Goal: Information Seeking & Learning: Learn about a topic

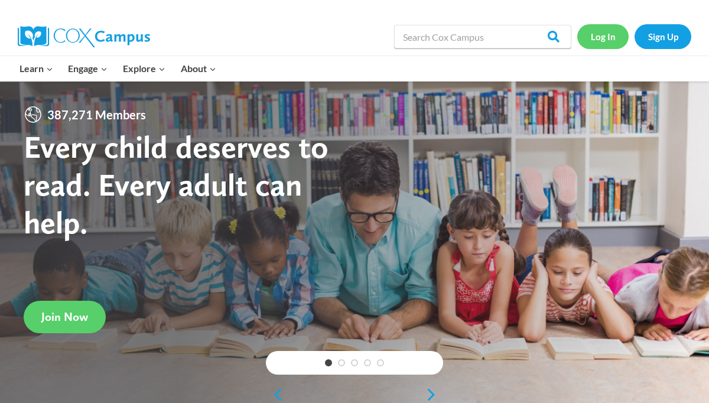
click at [588, 35] on link "Log In" at bounding box center [602, 36] width 51 height 24
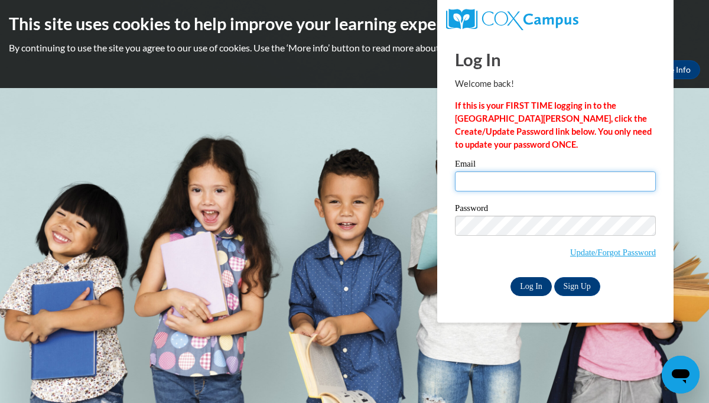
type input "grace.looker@wfbschools.com"
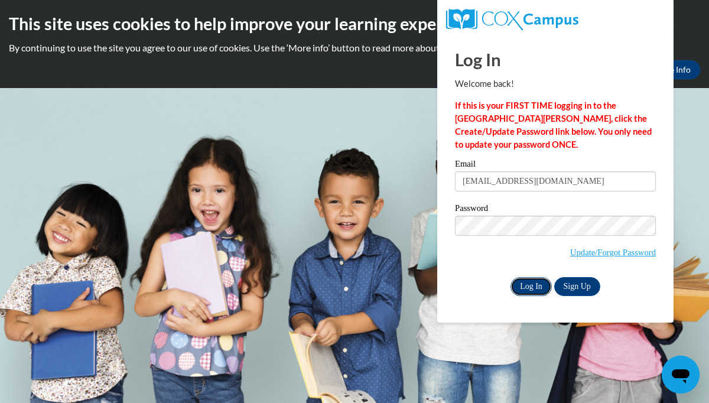
click at [532, 281] on input "Log In" at bounding box center [530, 286] width 41 height 19
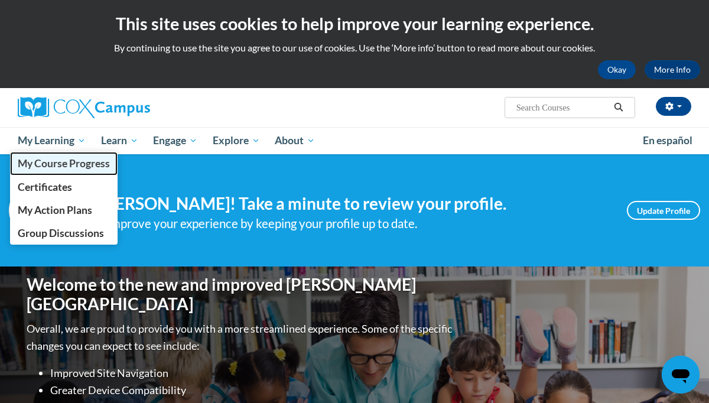
click at [61, 158] on span "My Course Progress" at bounding box center [64, 163] width 92 height 12
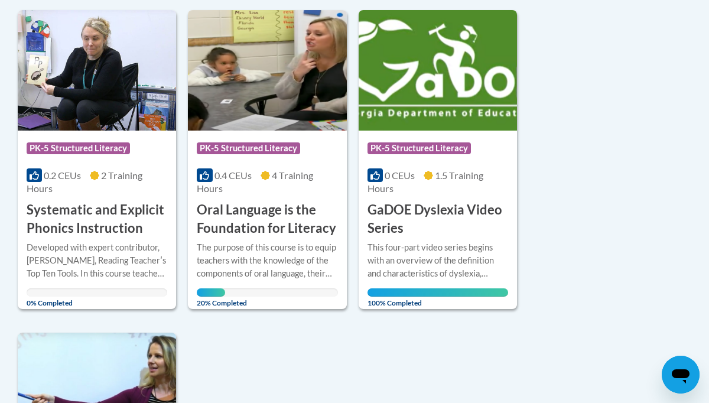
scroll to position [646, 0]
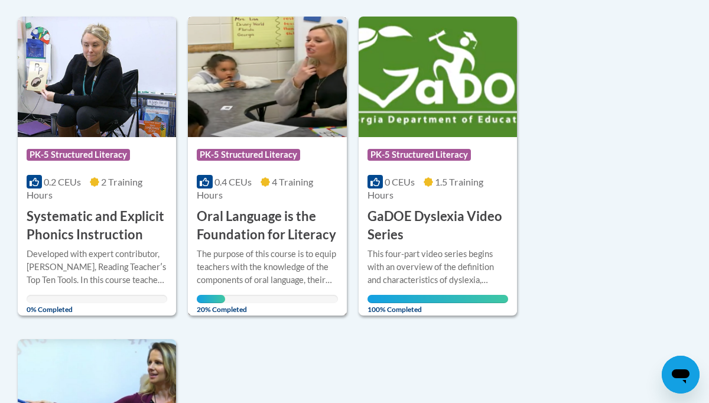
click at [309, 93] on img at bounding box center [267, 77] width 158 height 121
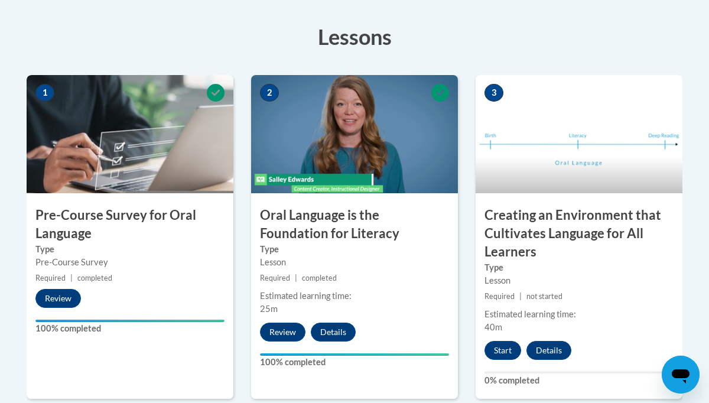
scroll to position [424, 0]
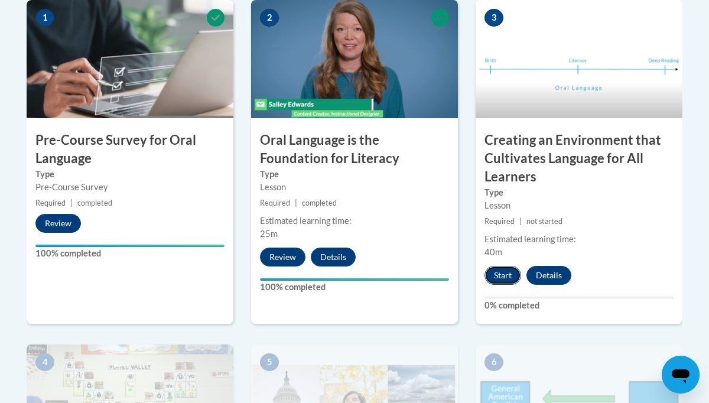
click at [504, 276] on button "Start" at bounding box center [502, 275] width 37 height 19
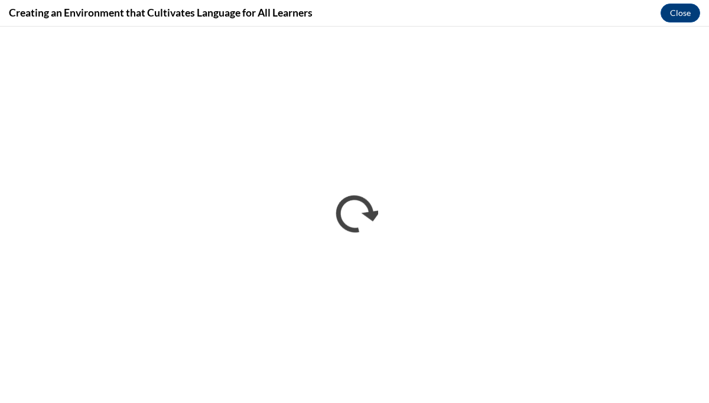
scroll to position [0, 0]
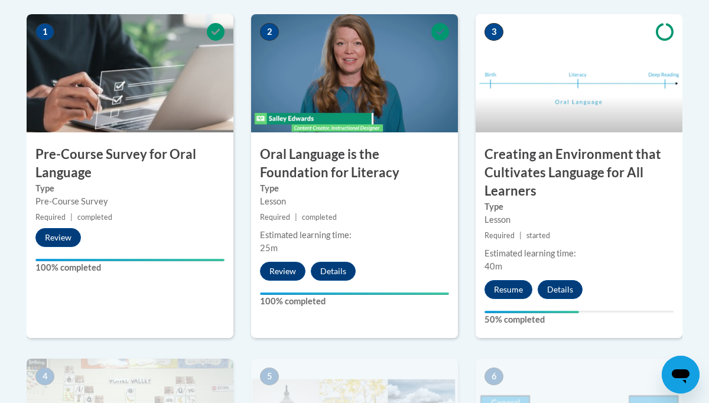
scroll to position [411, 0]
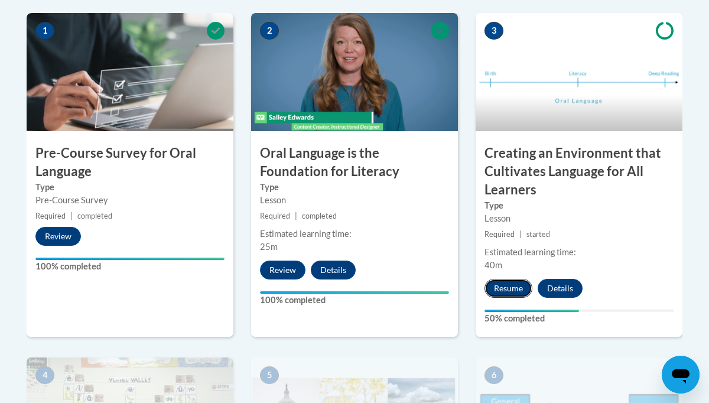
click at [518, 288] on button "Resume" at bounding box center [508, 288] width 48 height 19
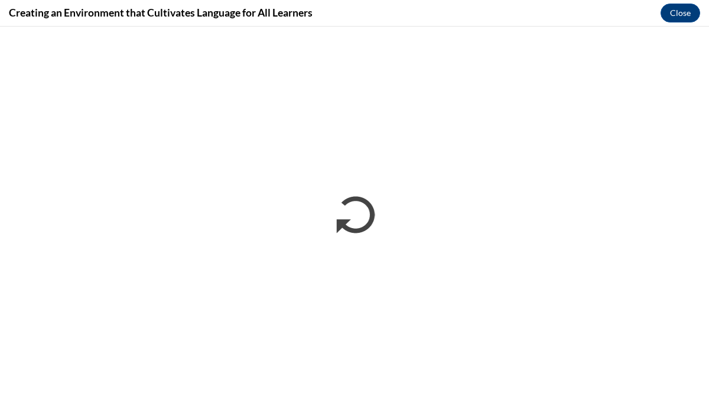
scroll to position [0, 0]
click at [668, 13] on button "Close" at bounding box center [681, 13] width 40 height 19
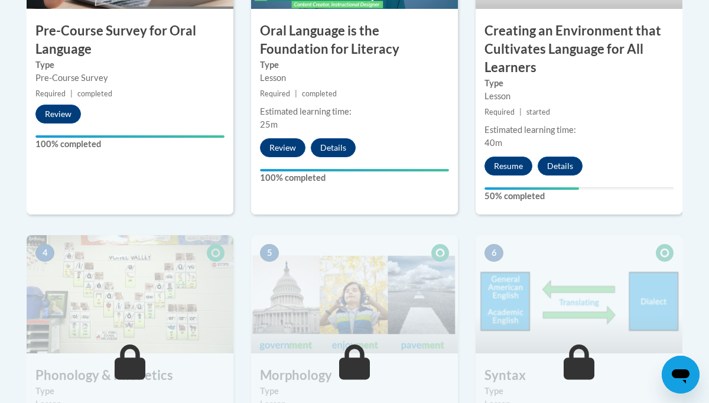
scroll to position [497, 0]
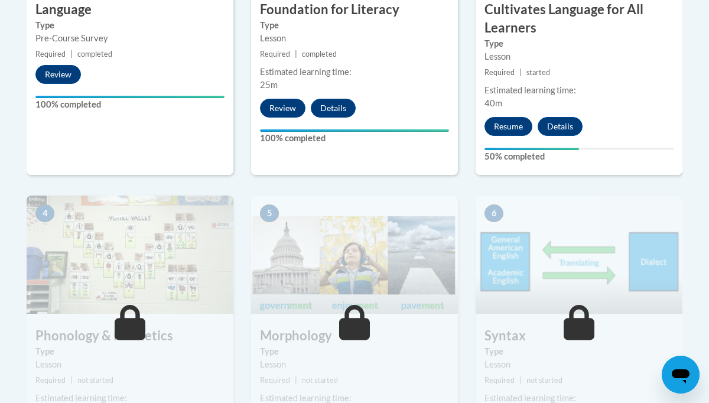
scroll to position [556, 0]
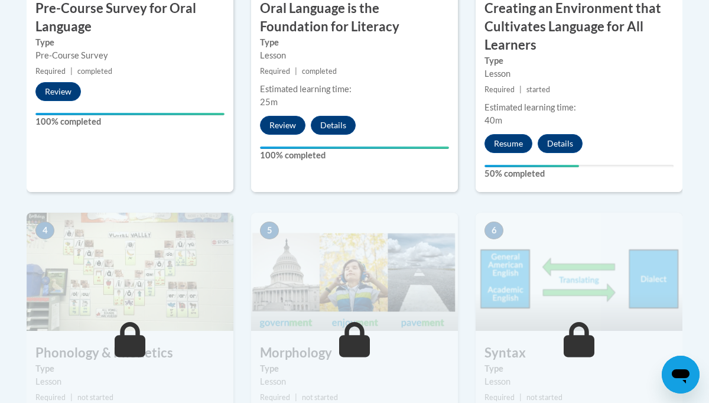
click at [512, 129] on div "3 Creating an Environment that Cultivates Language for All Learners Type Lesson…" at bounding box center [579, 30] width 207 height 324
click at [511, 147] on button "Resume" at bounding box center [508, 143] width 48 height 19
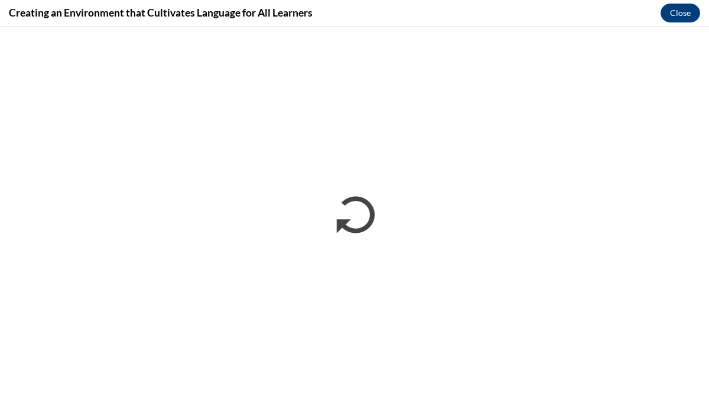
scroll to position [0, 0]
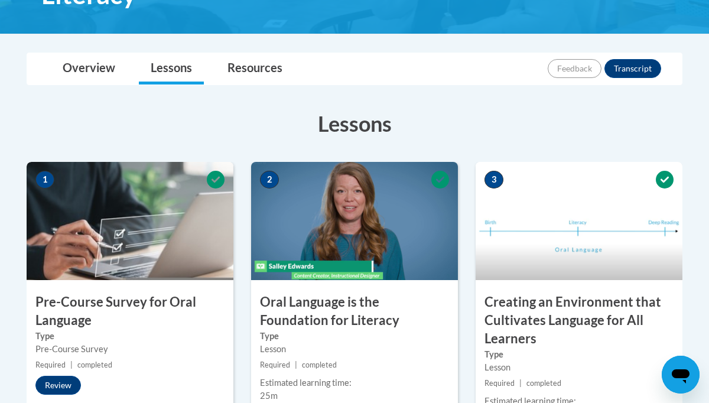
scroll to position [261, 0]
